Goal: Information Seeking & Learning: Learn about a topic

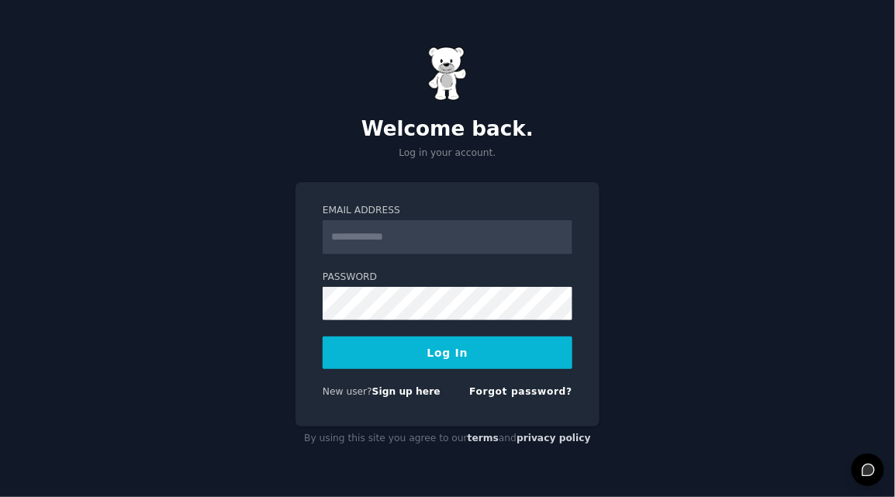
click at [413, 239] on input "Email Address" at bounding box center [448, 237] width 250 height 34
type input "**********"
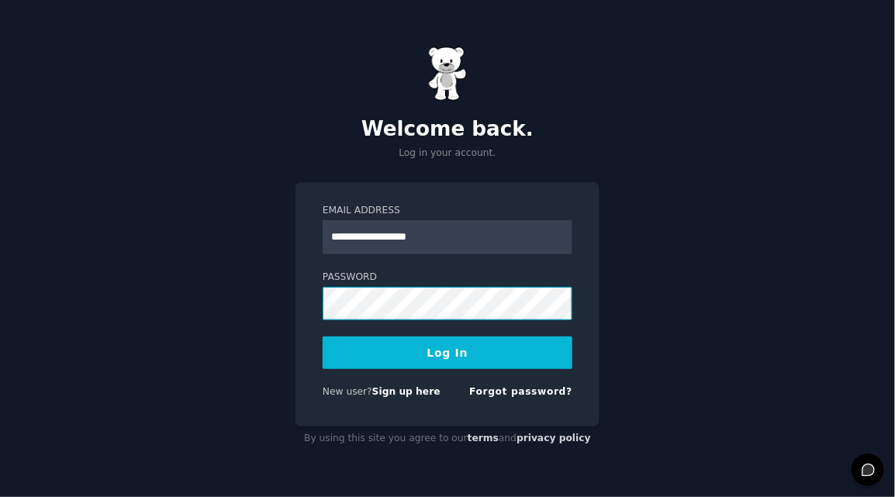
click at [323, 337] on button "Log In" at bounding box center [448, 353] width 250 height 33
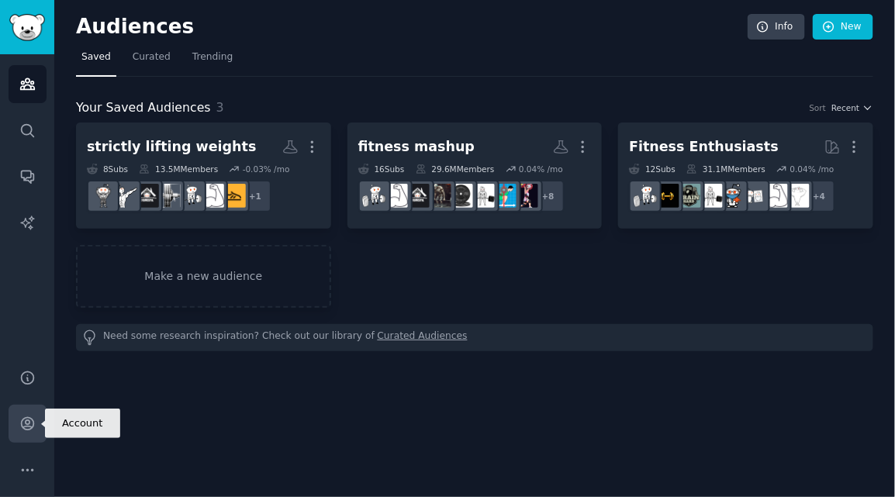
click at [32, 426] on icon "Sidebar" at bounding box center [27, 424] width 16 height 16
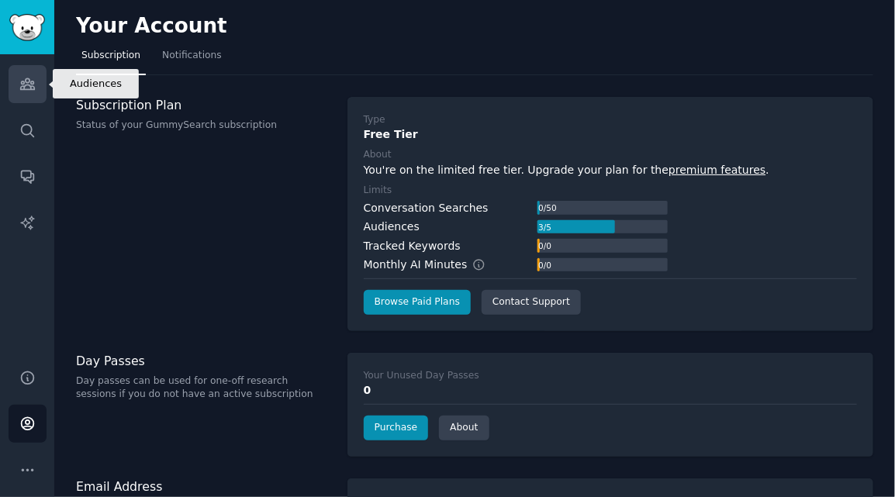
click at [25, 88] on icon "Sidebar" at bounding box center [27, 84] width 16 height 16
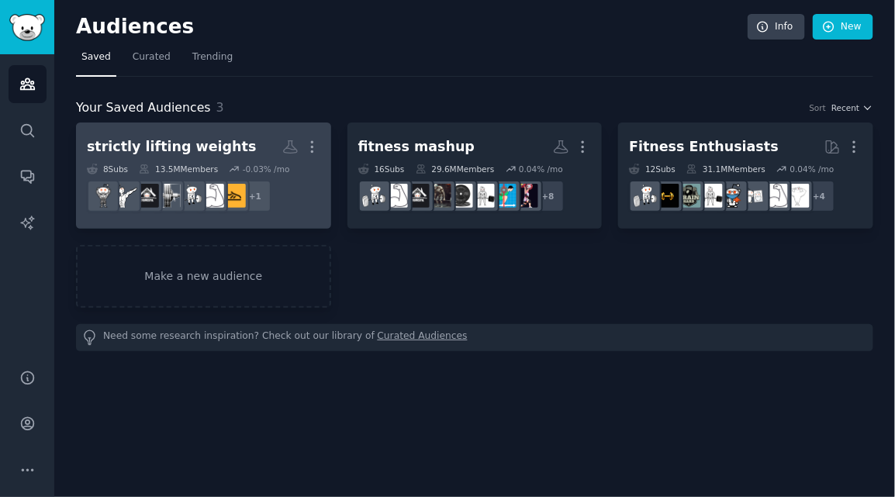
click at [240, 143] on h2 "strictly lifting weights More" at bounding box center [203, 146] width 233 height 27
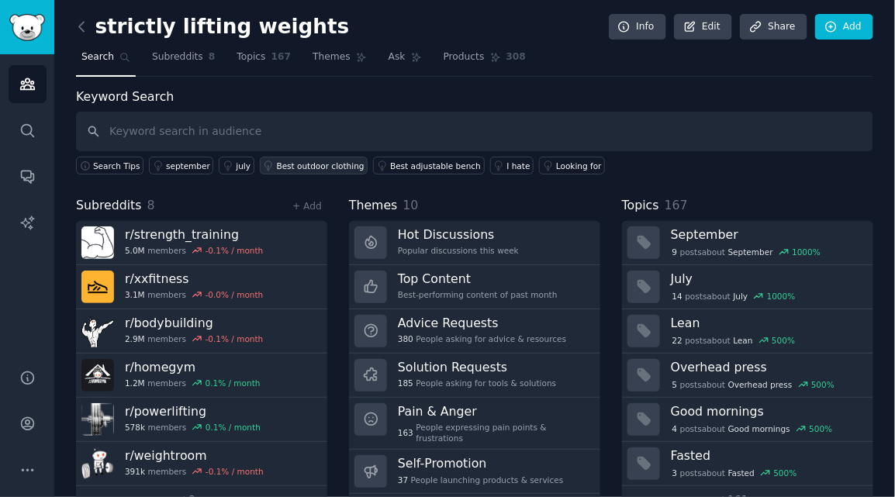
scroll to position [36, 0]
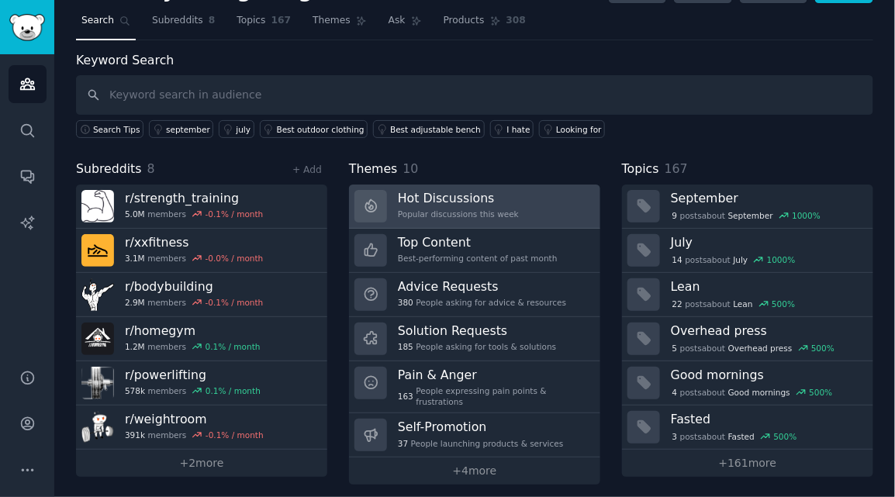
click at [428, 209] on div "Popular discussions this week" at bounding box center [458, 214] width 121 height 11
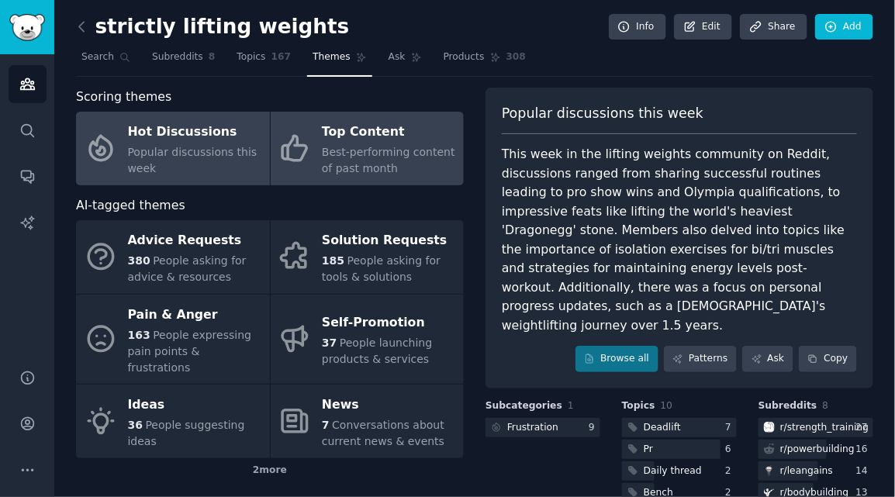
click at [338, 161] on span "Best-performing content of past month" at bounding box center [388, 160] width 133 height 29
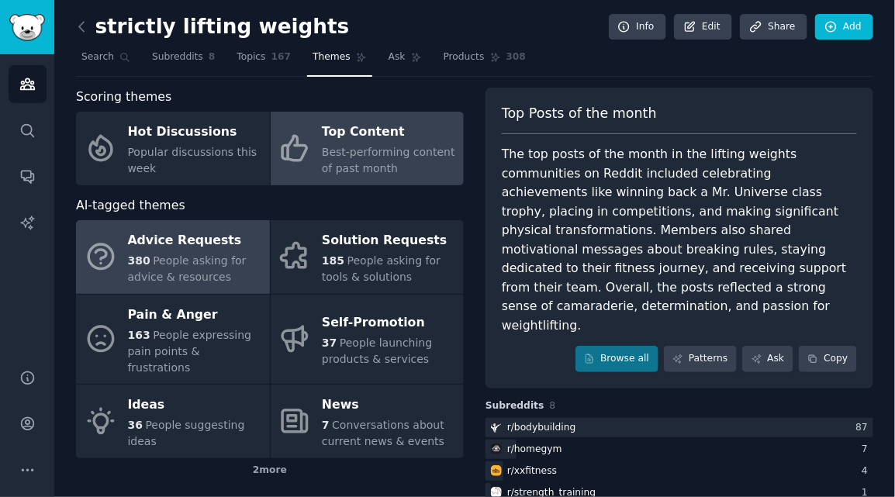
click at [173, 257] on span "People asking for advice & resources" at bounding box center [187, 268] width 119 height 29
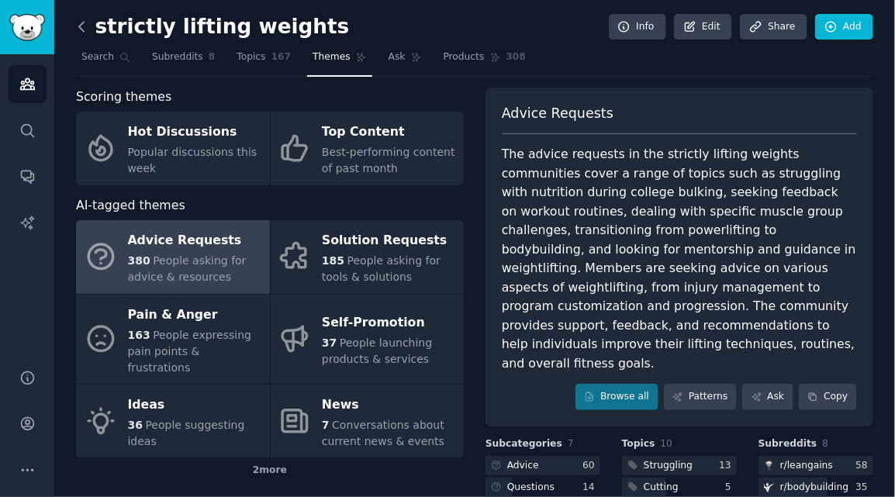
click at [81, 31] on icon at bounding box center [82, 27] width 16 height 16
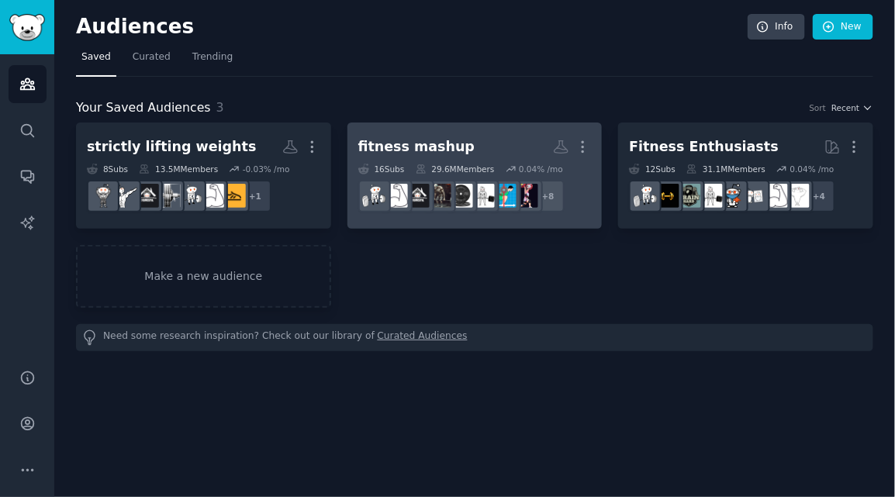
click at [423, 154] on div "fitness mashup" at bounding box center [416, 146] width 117 height 19
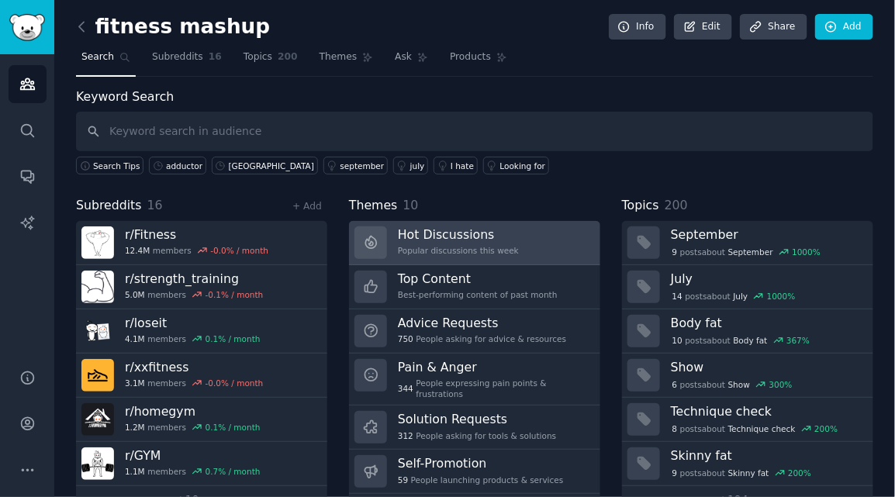
click at [448, 250] on div "Popular discussions this week" at bounding box center [458, 250] width 121 height 11
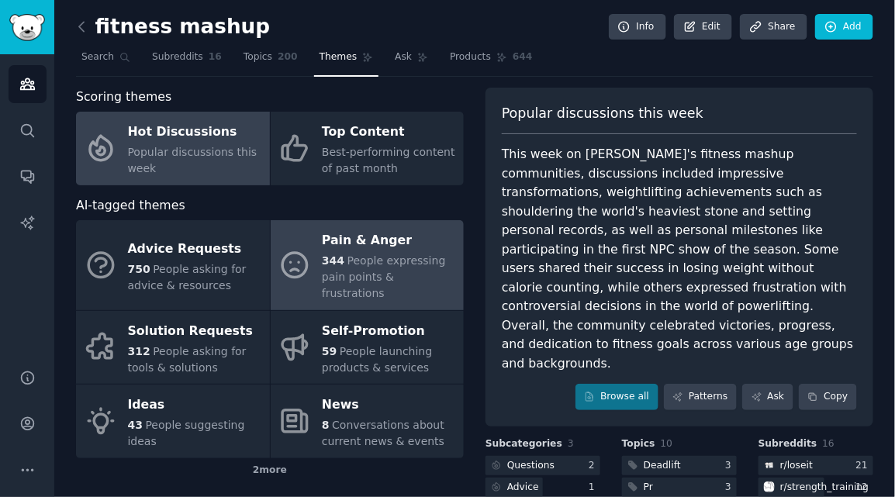
click at [397, 249] on div "Pain & Anger" at bounding box center [389, 241] width 134 height 25
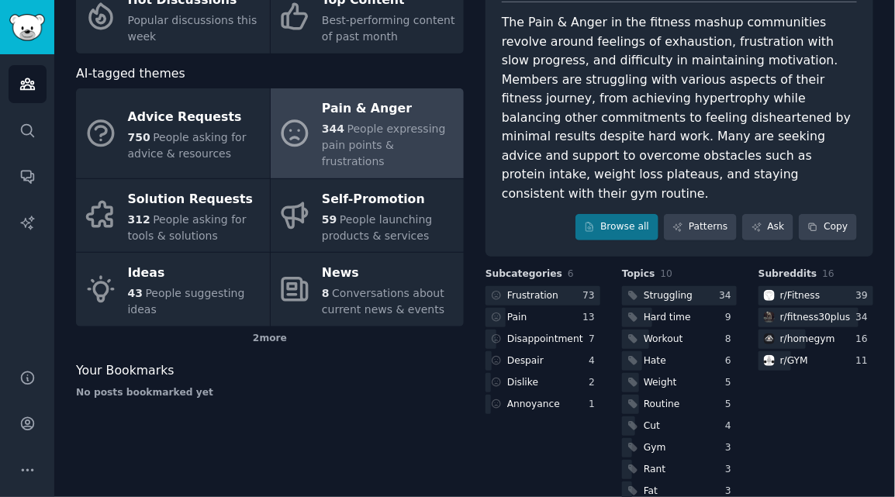
scroll to position [140, 0]
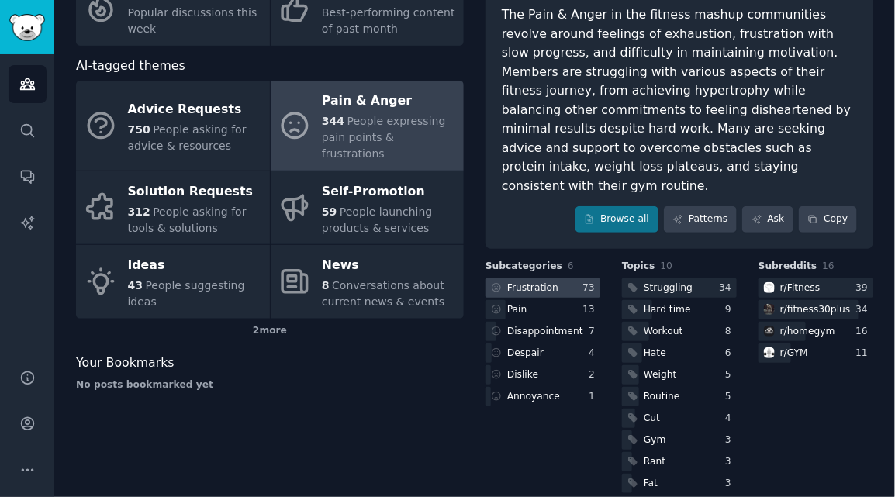
click at [561, 278] on div at bounding box center [542, 287] width 115 height 19
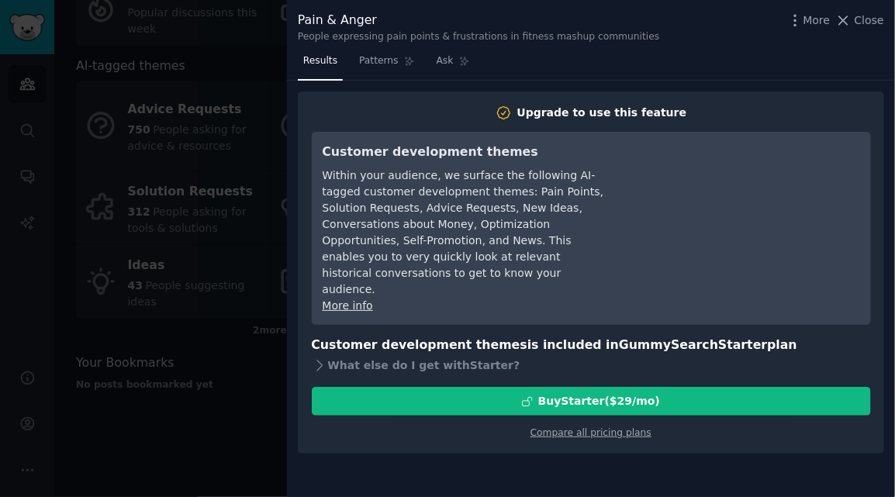
click at [249, 89] on div at bounding box center [447, 248] width 895 height 497
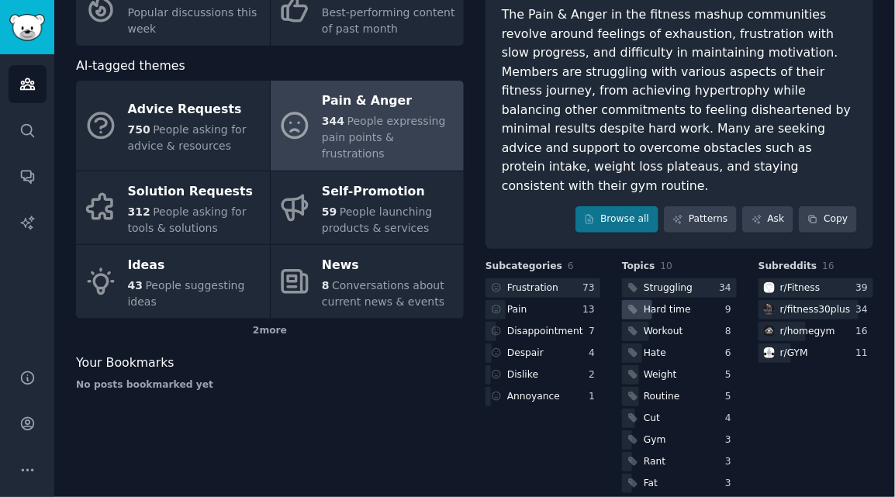
scroll to position [137, 0]
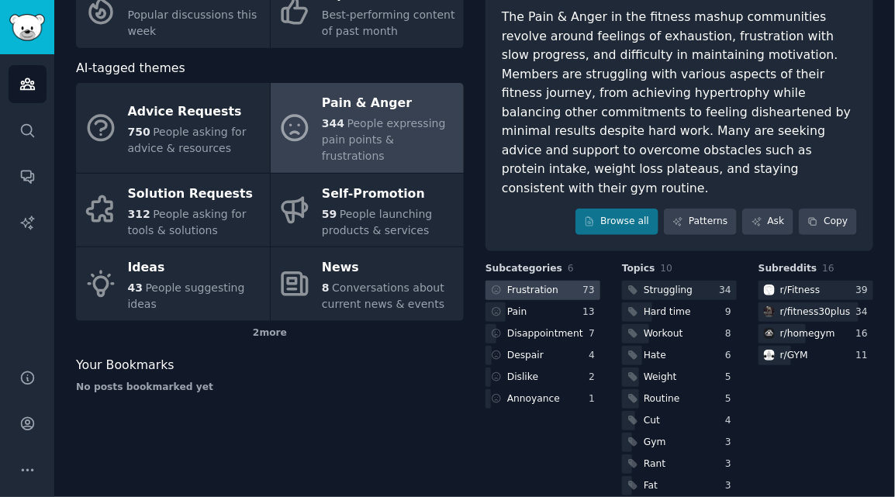
click at [539, 284] on div "Frustration" at bounding box center [532, 291] width 51 height 14
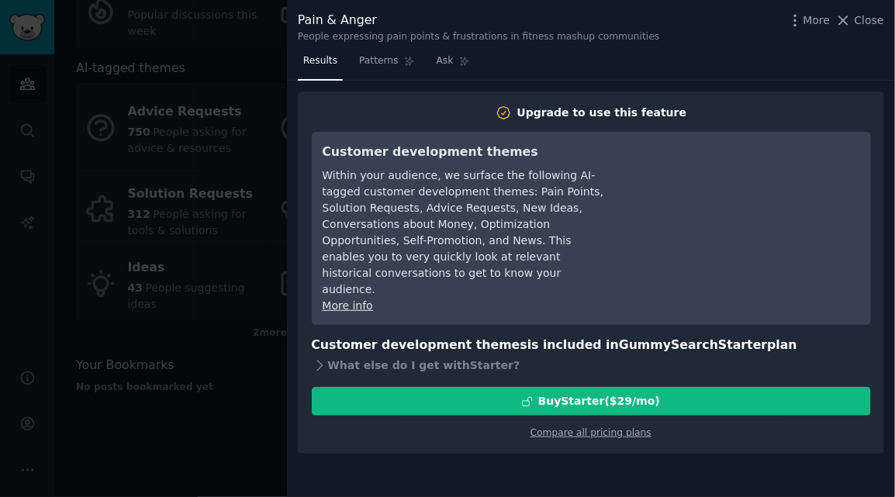
click at [230, 57] on div at bounding box center [447, 248] width 895 height 497
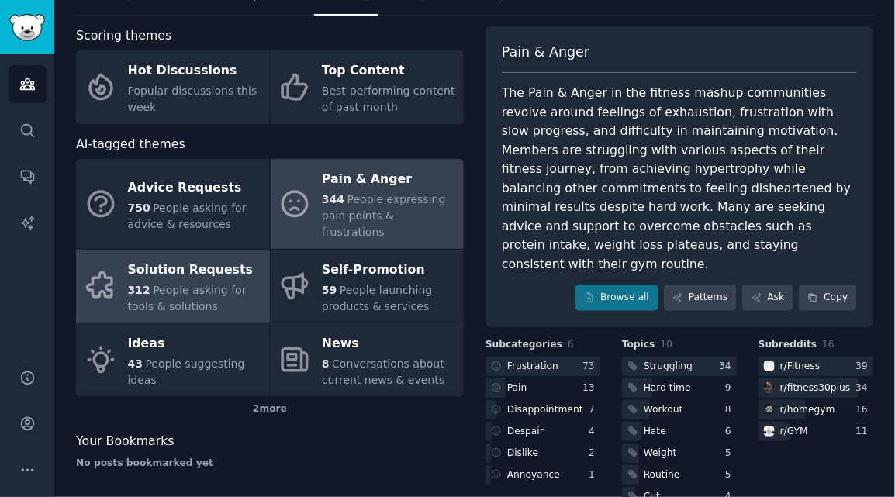
scroll to position [60, 0]
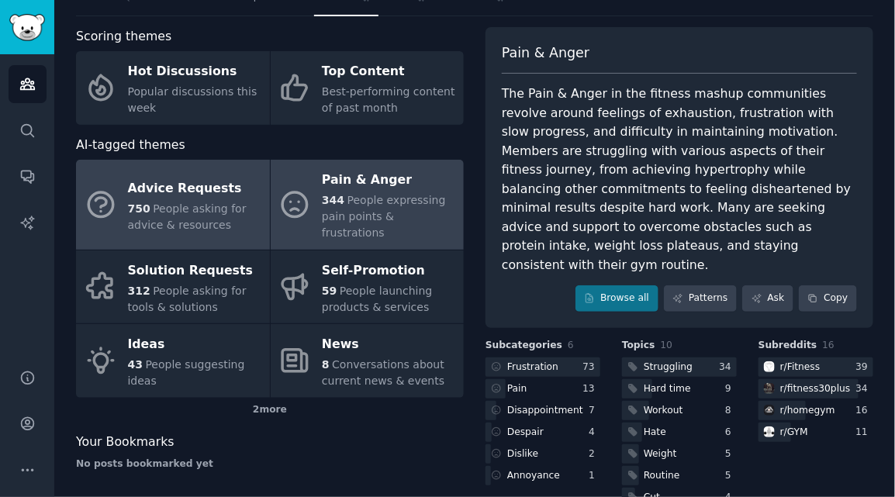
click at [184, 212] on span "People asking for advice & resources" at bounding box center [187, 216] width 119 height 29
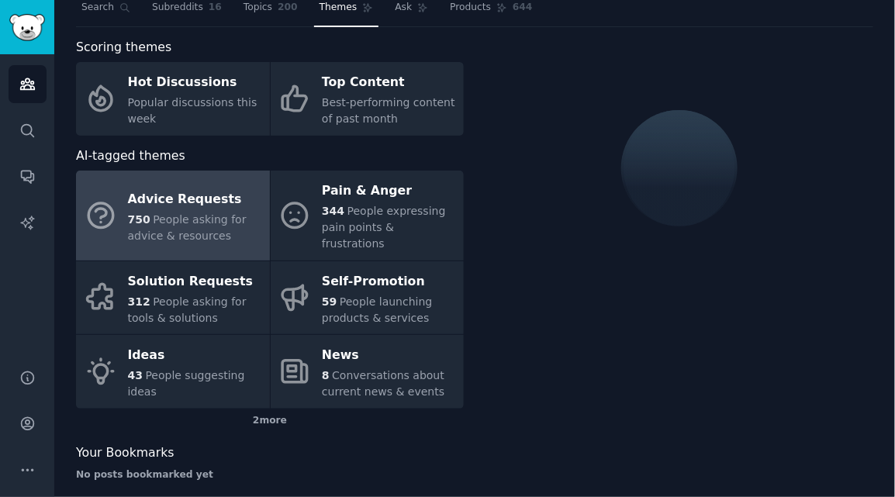
scroll to position [60, 0]
